Goal: Task Accomplishment & Management: Manage account settings

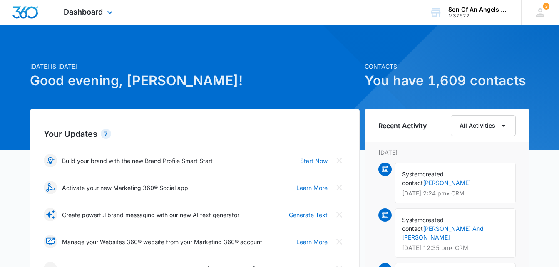
click at [104, 10] on div "Dashboard Apps Reputation Websites Forms CRM Email Social Shop Payments POS Con…" at bounding box center [89, 12] width 76 height 25
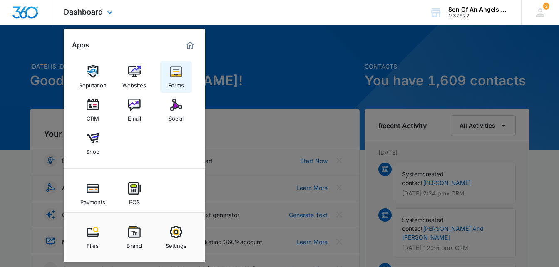
click at [175, 72] on img at bounding box center [176, 71] width 12 height 12
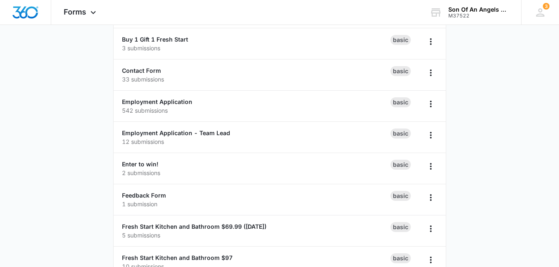
scroll to position [106, 0]
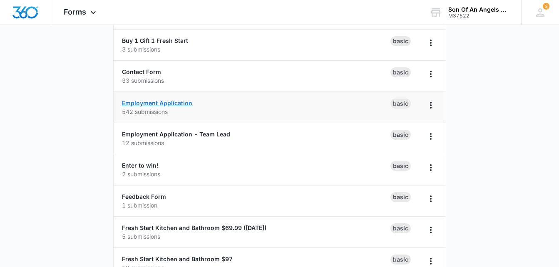
click at [137, 102] on link "Employment Application" at bounding box center [157, 102] width 70 height 7
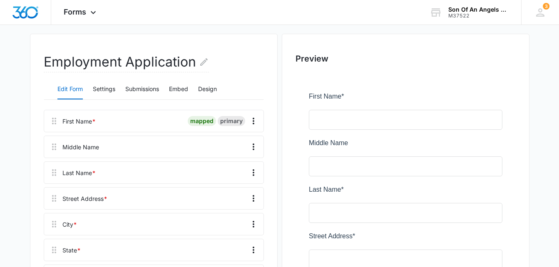
scroll to position [62, 0]
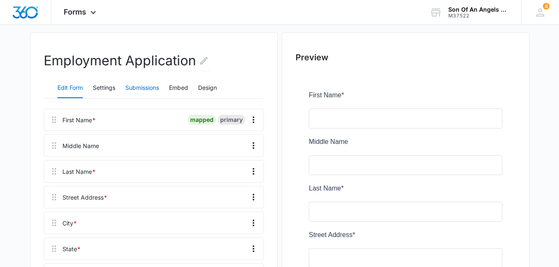
click at [133, 81] on button "Submissions" at bounding box center [142, 88] width 34 height 20
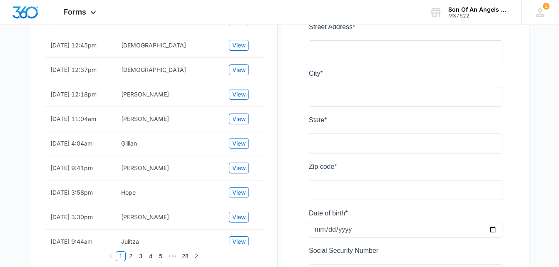
scroll to position [272, 0]
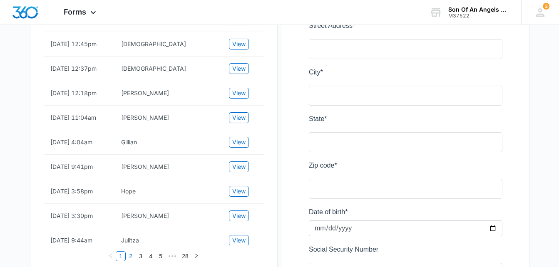
click at [131, 256] on link "2" at bounding box center [130, 256] width 9 height 9
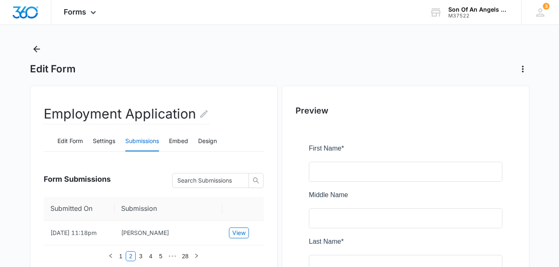
scroll to position [0, 0]
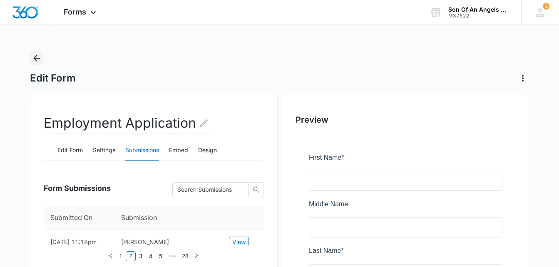
click at [36, 57] on icon "Back" at bounding box center [37, 58] width 10 height 10
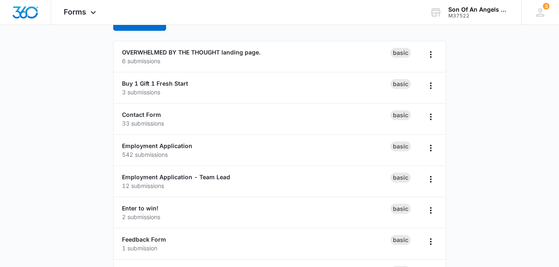
scroll to position [68, 0]
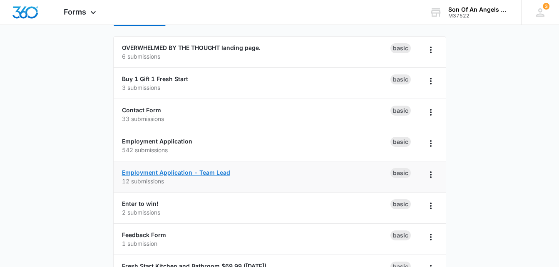
click at [135, 174] on link "Employment Application - Team Lead" at bounding box center [176, 172] width 108 height 7
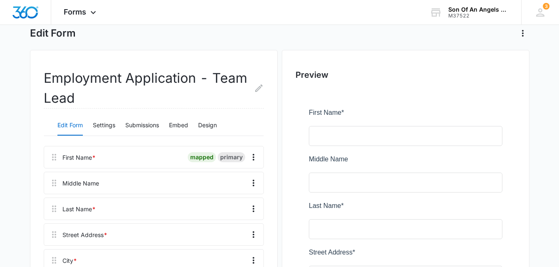
scroll to position [45, 0]
click at [139, 127] on button "Submissions" at bounding box center [142, 125] width 34 height 20
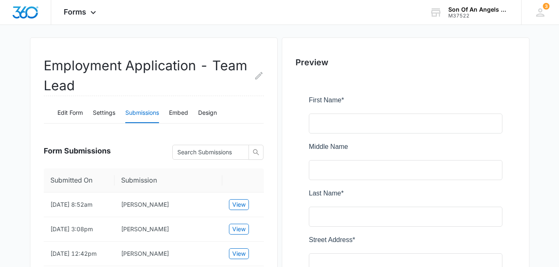
scroll to position [0, 0]
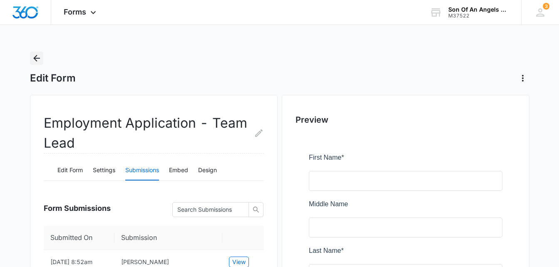
click at [35, 54] on icon "Back" at bounding box center [37, 58] width 10 height 10
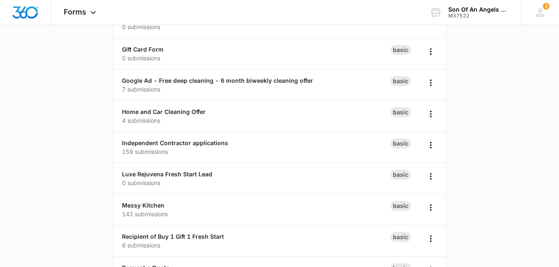
scroll to position [380, 0]
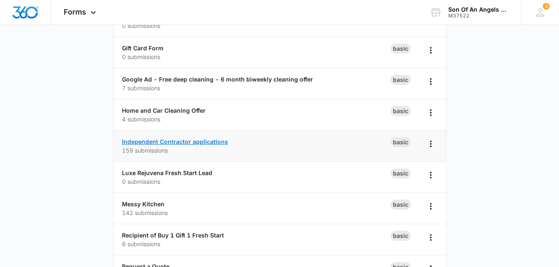
click at [129, 142] on link "Independent Contractor applications" at bounding box center [175, 141] width 106 height 7
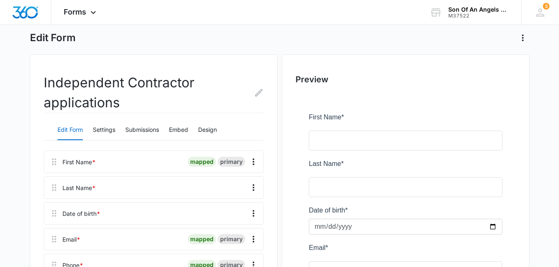
scroll to position [41, 0]
click at [136, 127] on button "Submissions" at bounding box center [142, 129] width 34 height 20
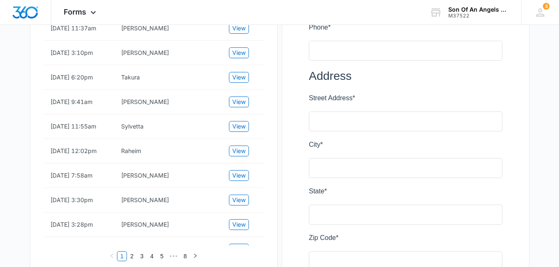
scroll to position [312, 0]
